Goal: Information Seeking & Learning: Learn about a topic

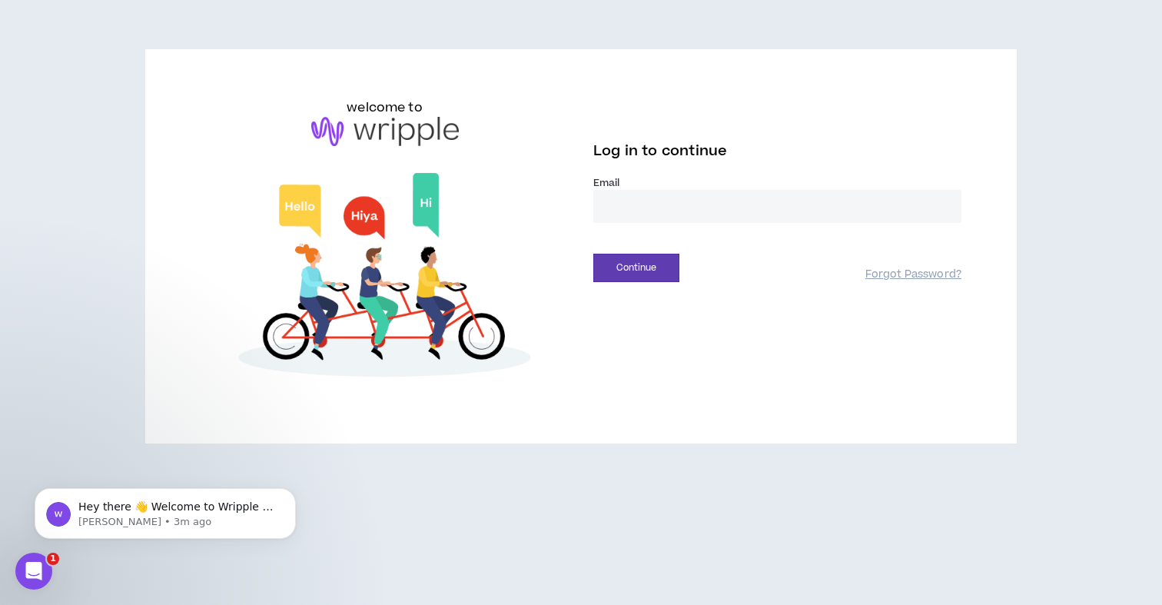
click at [744, 204] on input "email" at bounding box center [777, 206] width 368 height 33
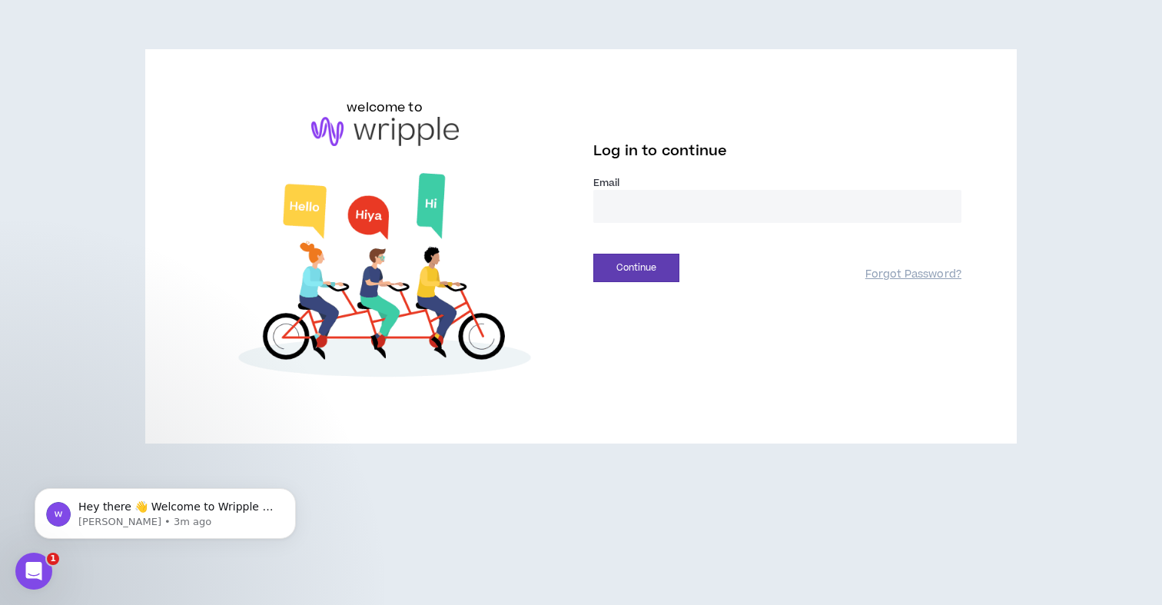
type input "**********"
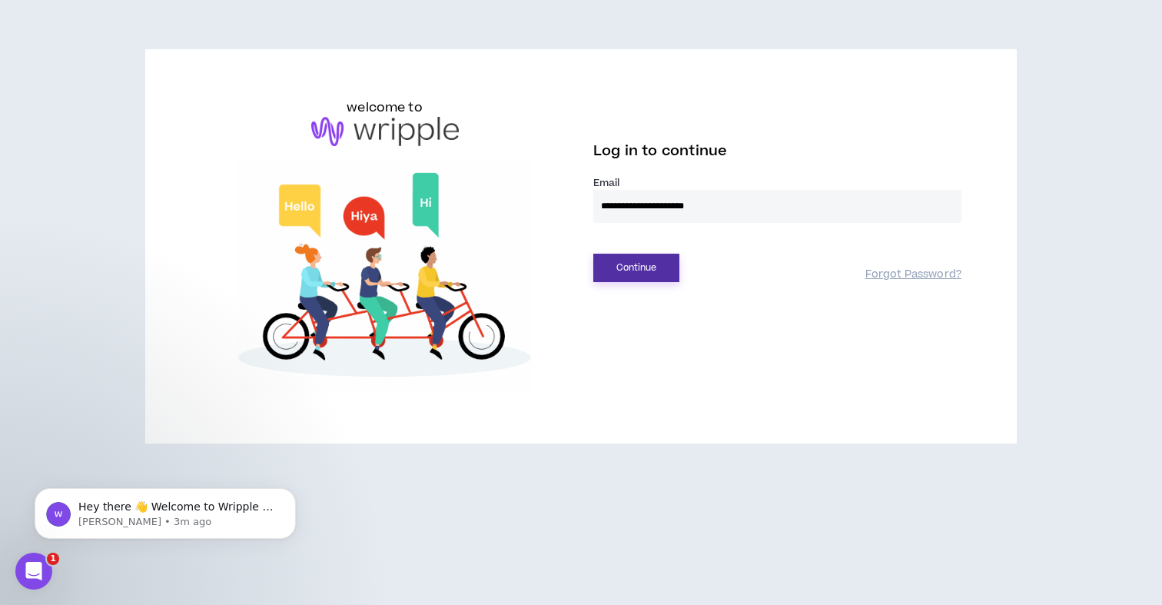
click at [665, 259] on button "Continue" at bounding box center [636, 268] width 86 height 28
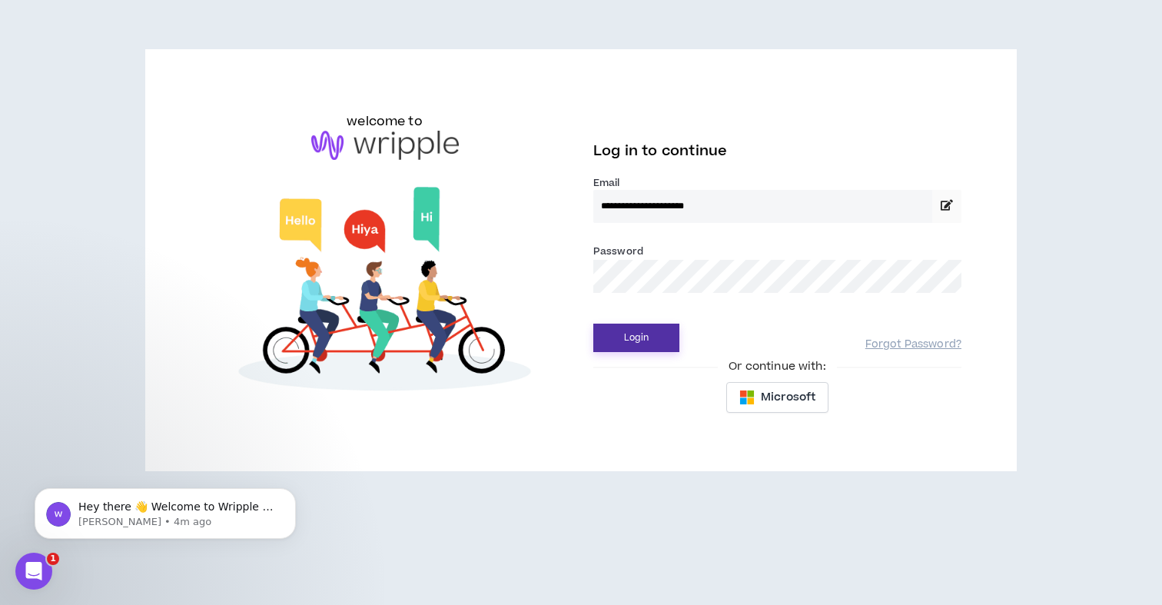
click at [632, 334] on button "Login" at bounding box center [636, 338] width 86 height 28
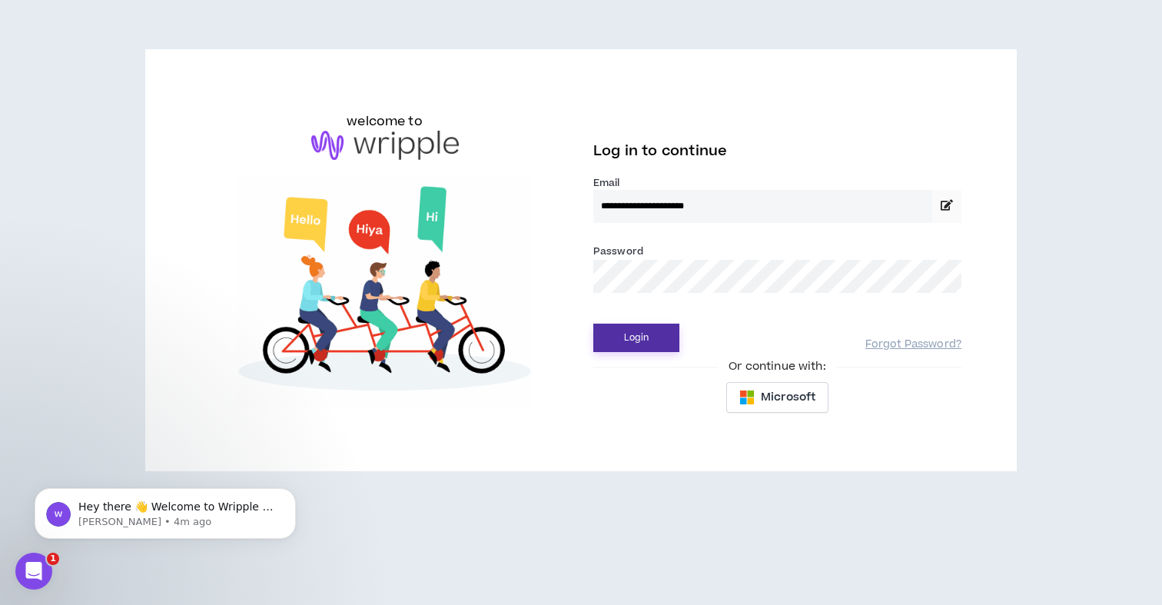
click at [650, 343] on button "Login" at bounding box center [636, 338] width 86 height 28
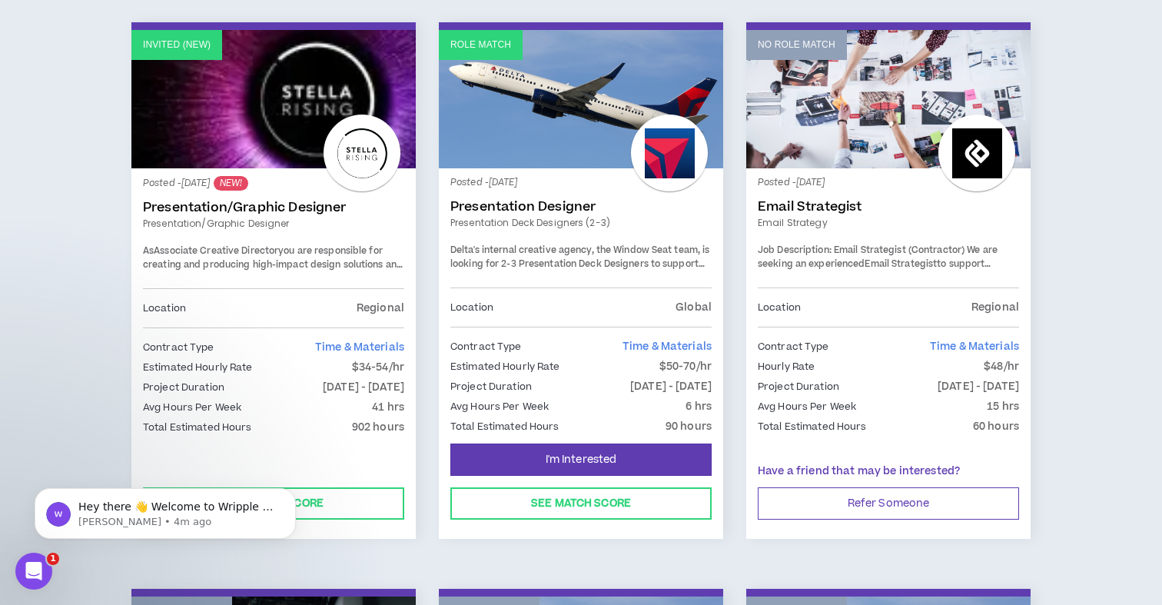
scroll to position [259, 0]
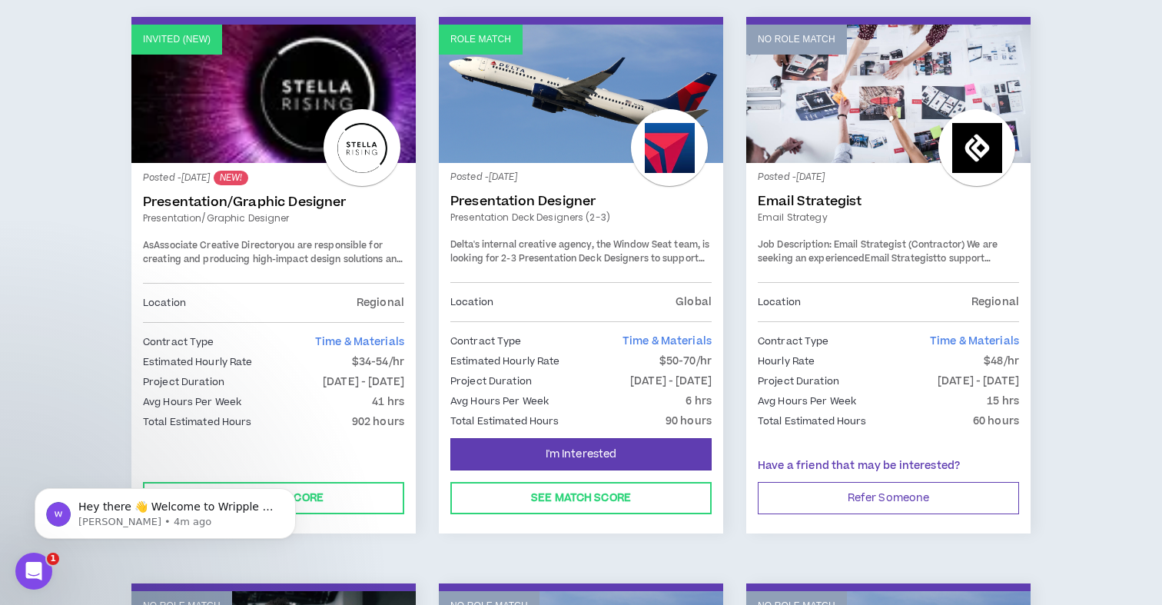
click at [307, 222] on link "Presentation/Graphic Designer" at bounding box center [273, 218] width 261 height 14
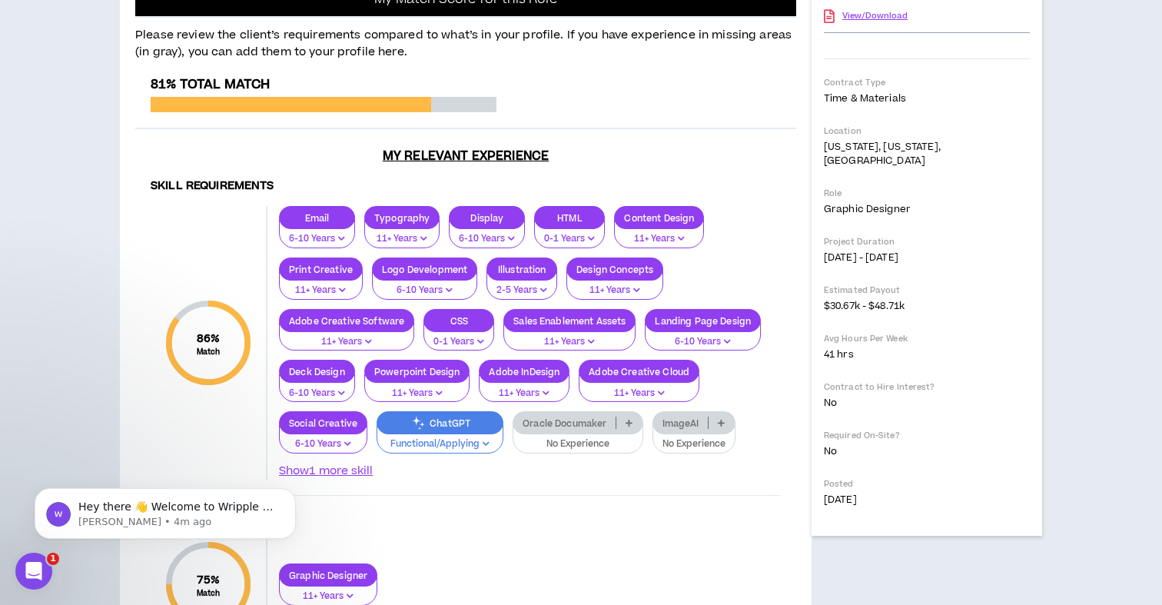
scroll to position [357, 0]
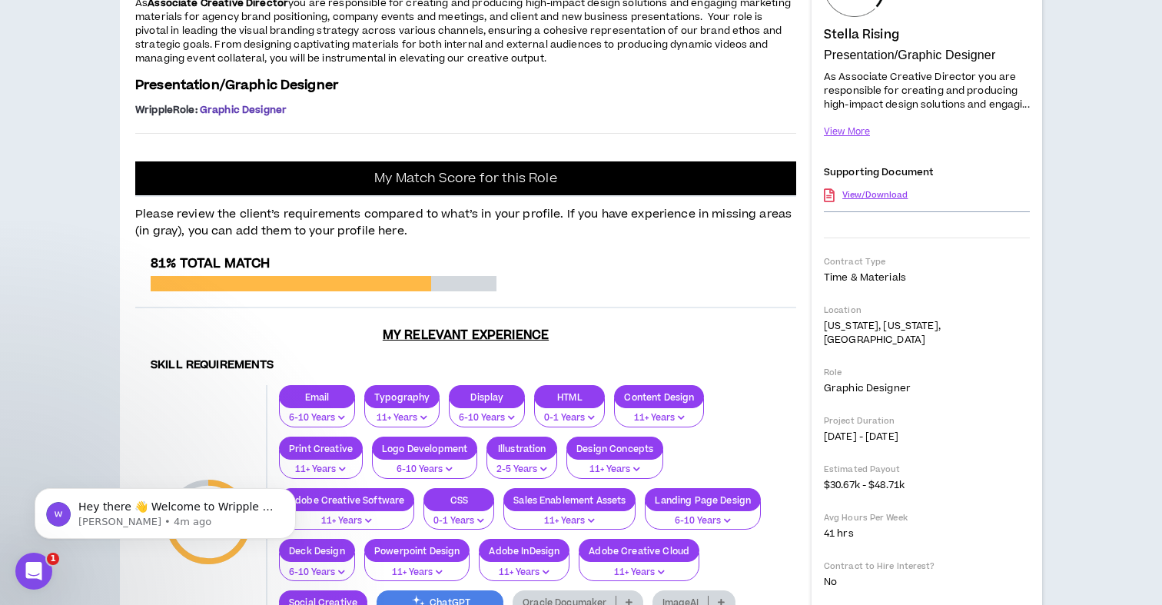
scroll to position [193, 0]
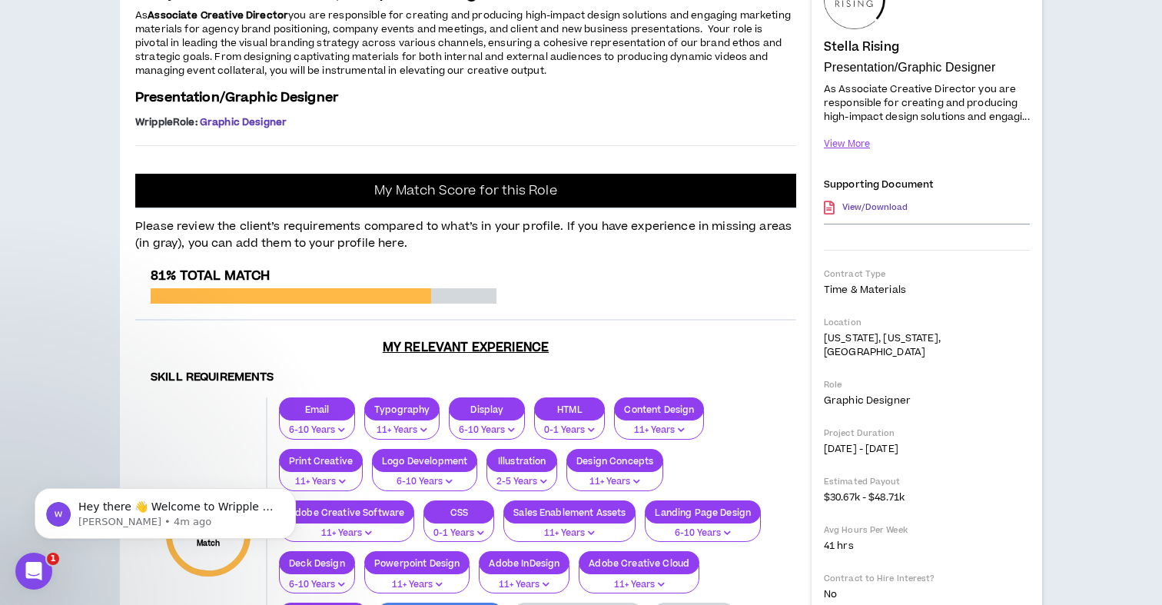
click at [883, 221] on link "View/Download" at bounding box center [874, 207] width 65 height 27
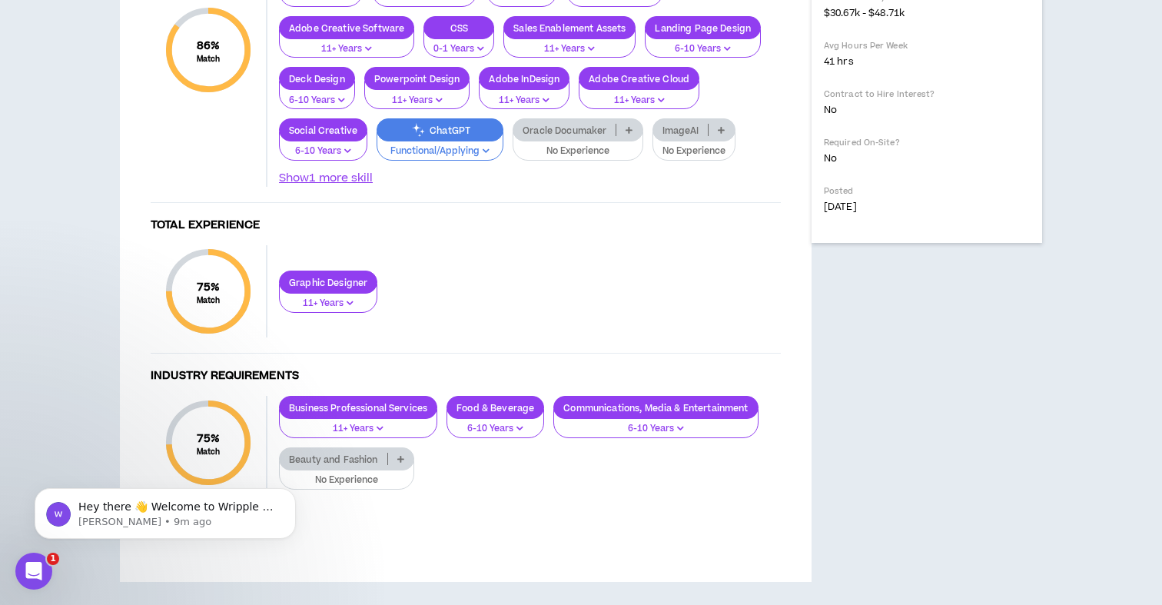
scroll to position [855, 0]
click at [477, 158] on p "Functional/Applying" at bounding box center [440, 151] width 107 height 14
click at [831, 367] on div "[PERSON_NAME] Presentation/Graphic Designer Hide Details As Associate Creative …" at bounding box center [926, 25] width 231 height 1113
